Goal: Task Accomplishment & Management: Manage account settings

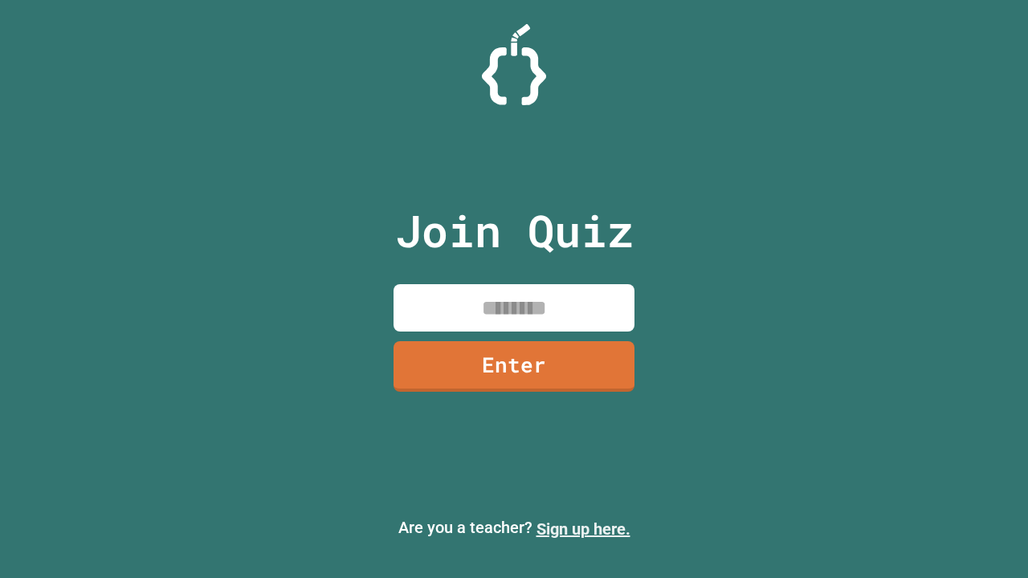
click at [583, 529] on link "Sign up here." at bounding box center [583, 528] width 94 height 19
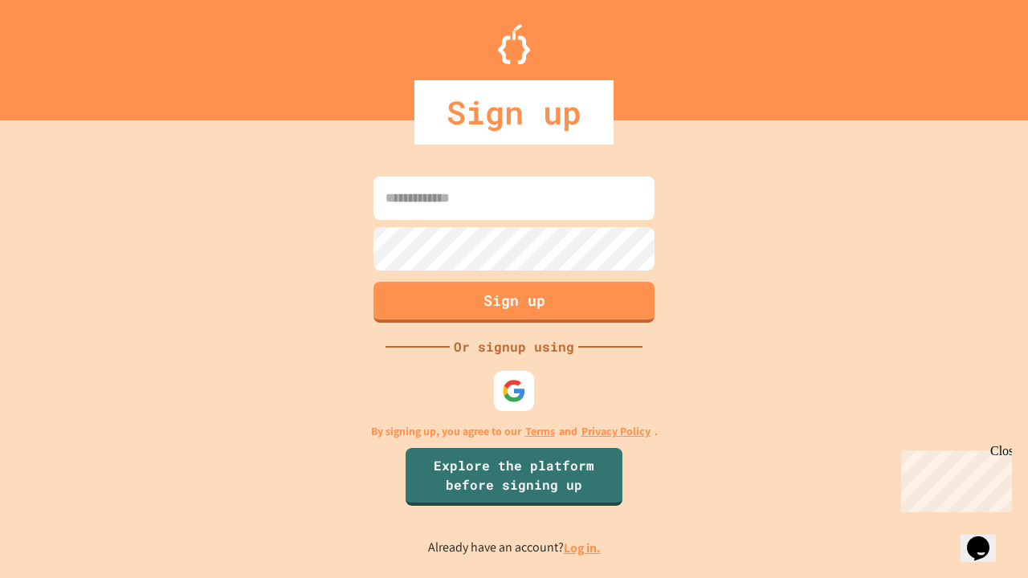
click at [583, 548] on link "Log in." at bounding box center [582, 548] width 37 height 17
